Goal: Find specific page/section: Find specific page/section

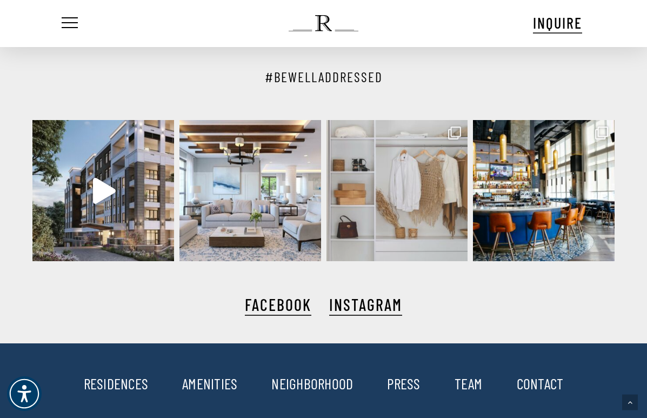
scroll to position [2089, 0]
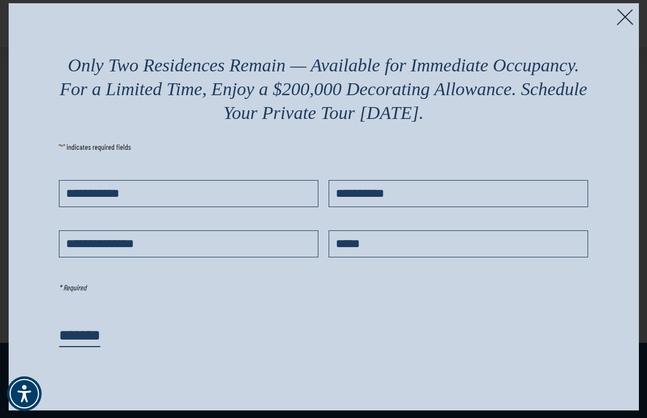
click at [620, 15] on img at bounding box center [625, 17] width 17 height 17
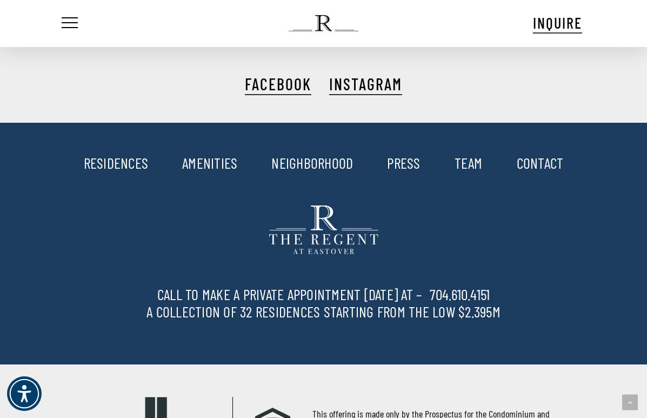
scroll to position [2309, 0]
click at [130, 164] on link "RESIDENCES" at bounding box center [116, 162] width 65 height 18
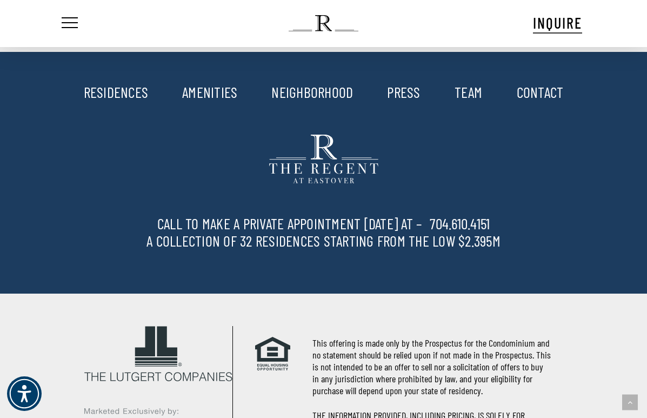
scroll to position [2376, 0]
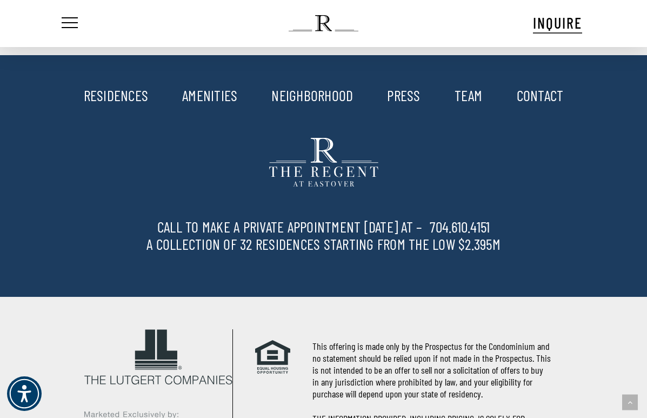
click at [115, 94] on link "RESIDENCES" at bounding box center [116, 95] width 65 height 18
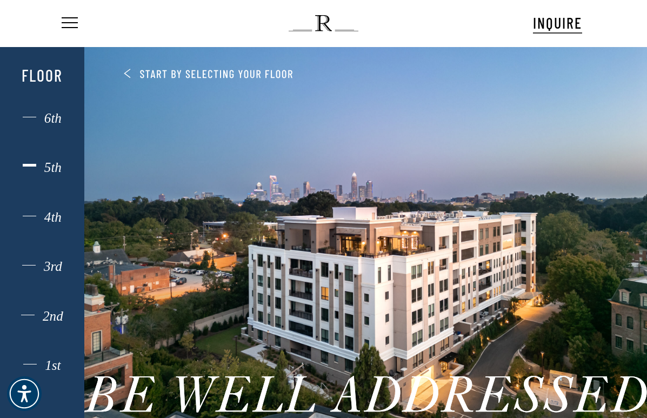
click at [53, 164] on div "5th" at bounding box center [42, 168] width 58 height 14
click at [51, 212] on div "4th" at bounding box center [42, 217] width 58 height 14
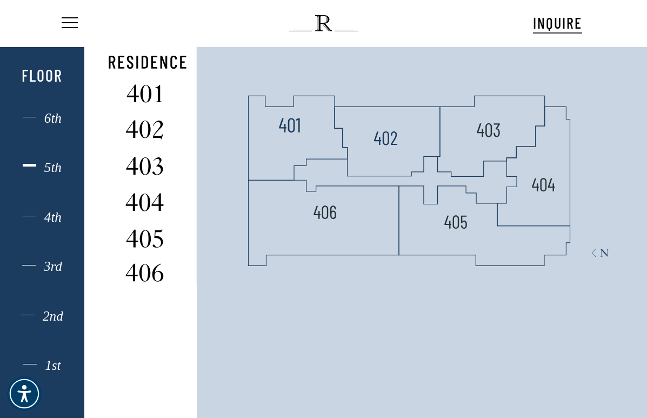
click at [53, 166] on div "5th" at bounding box center [42, 168] width 58 height 14
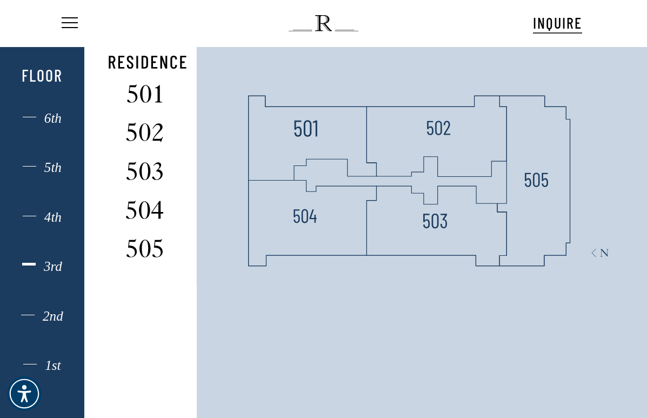
click at [58, 260] on div "3rd" at bounding box center [42, 266] width 58 height 14
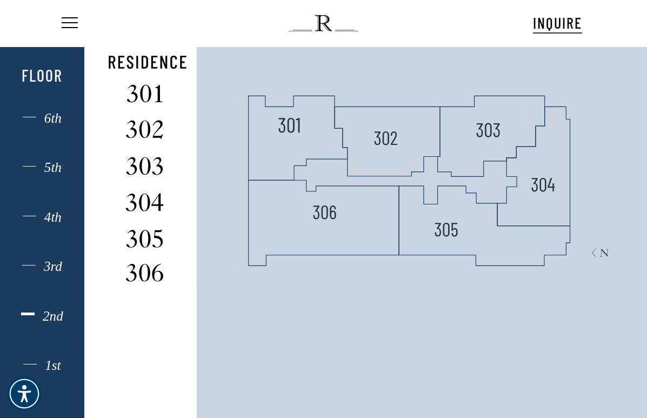
click at [51, 318] on div "2nd" at bounding box center [42, 316] width 58 height 14
click at [28, 364] on div "1st" at bounding box center [42, 365] width 58 height 14
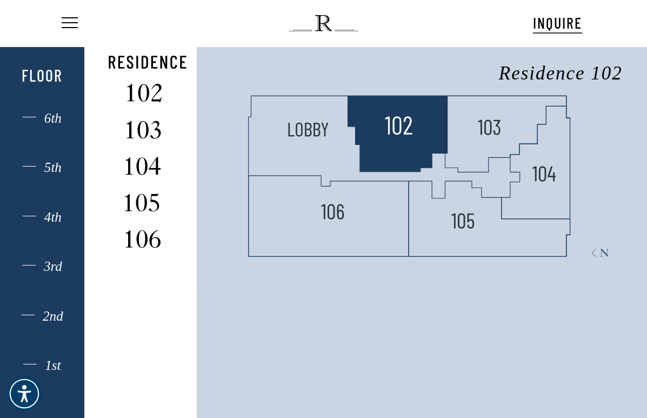
click at [396, 135] on img at bounding box center [398, 125] width 29 height 29
click at [396, 134] on img at bounding box center [398, 125] width 29 height 29
click at [396, 133] on img at bounding box center [398, 125] width 29 height 29
click at [145, 85] on img at bounding box center [145, 91] width 72 height 29
